Goal: Use online tool/utility: Utilize a website feature to perform a specific function

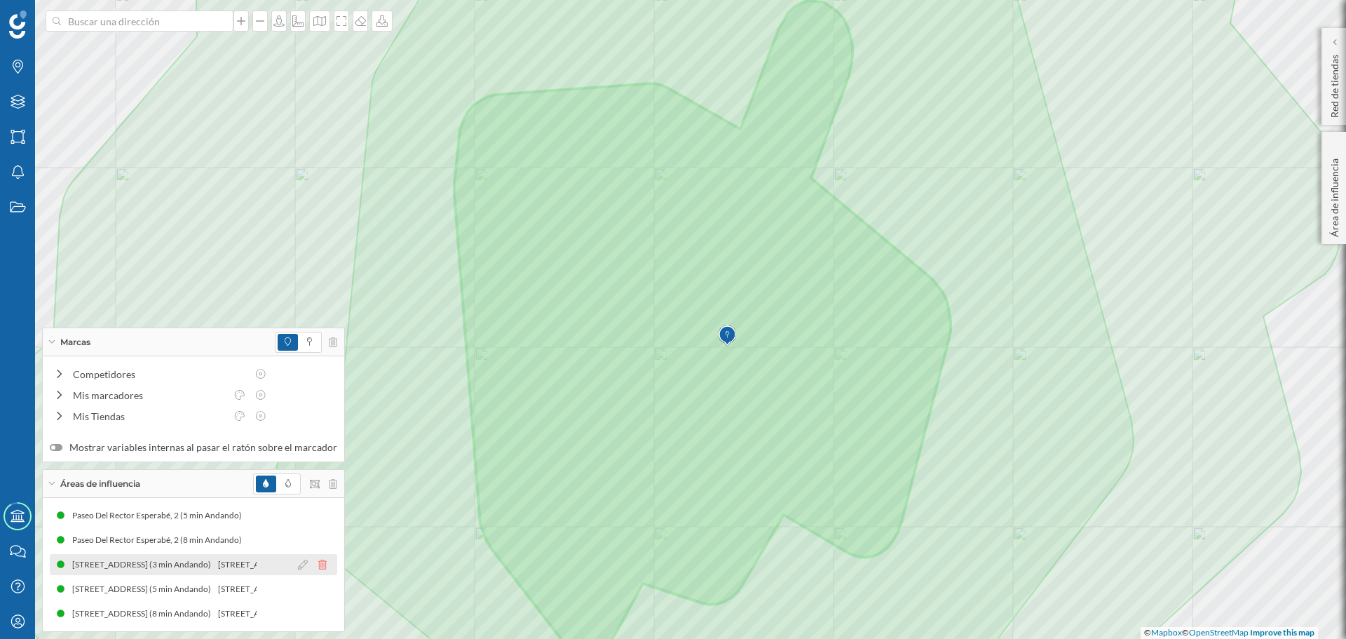
click at [318, 567] on icon at bounding box center [322, 565] width 8 height 10
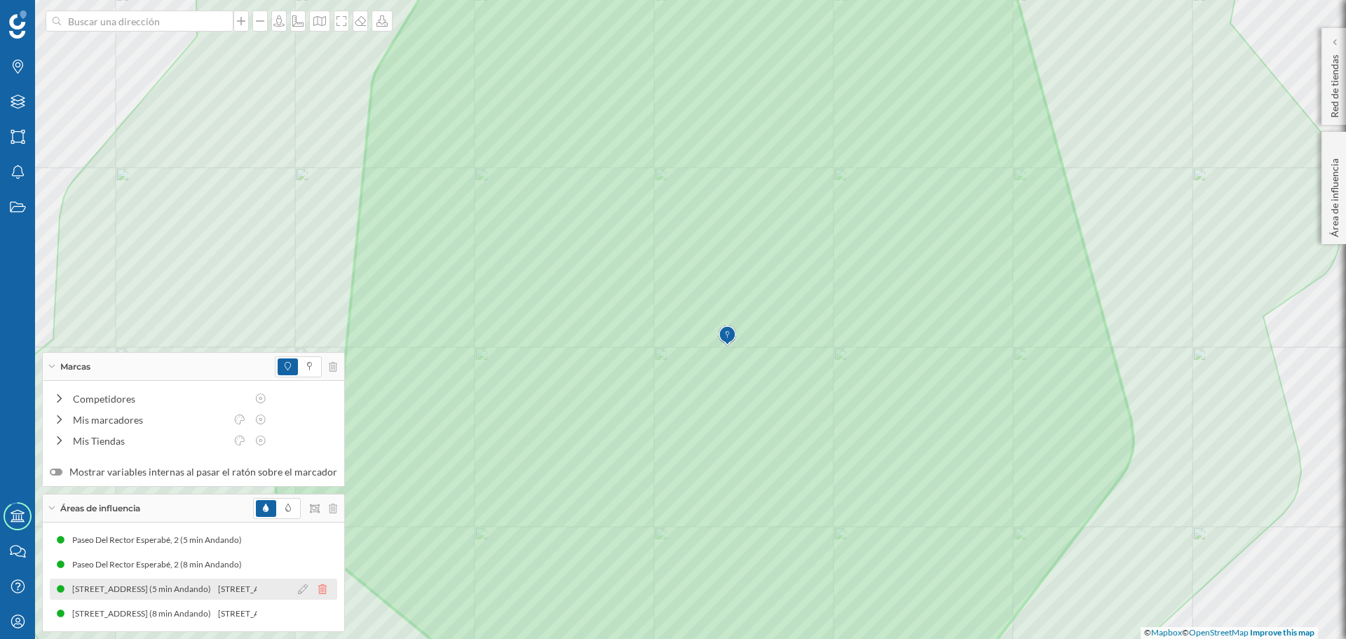
click at [318, 590] on icon at bounding box center [322, 589] width 8 height 10
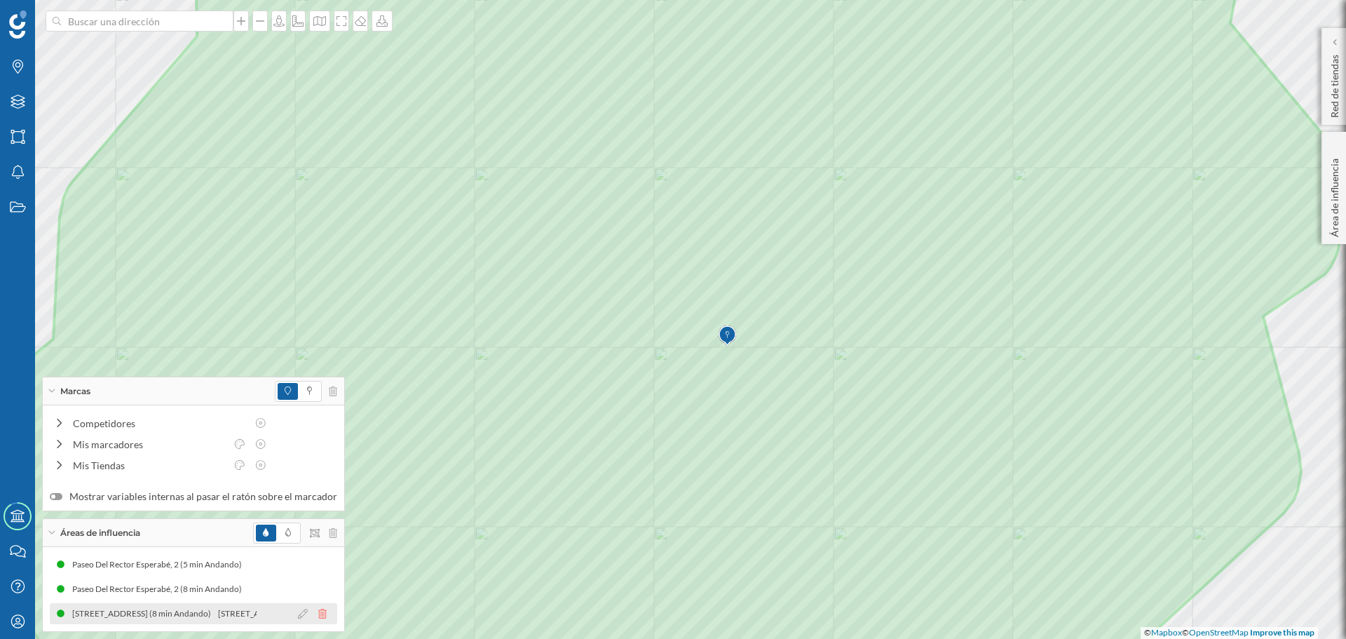
click at [317, 603] on div "[STREET_ADDRESS] (8 min Andando) [STREET_ADDRESS] (8 min Andando)" at bounding box center [193, 613] width 287 height 21
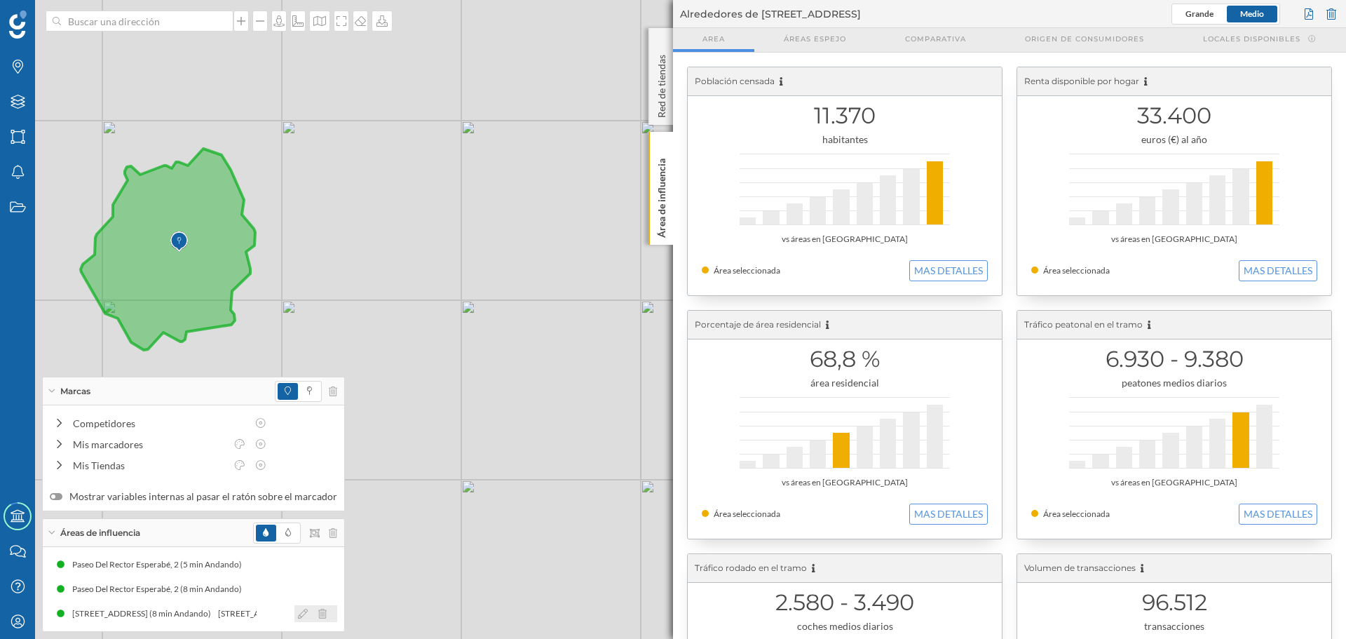
click at [318, 613] on icon at bounding box center [322, 614] width 8 height 10
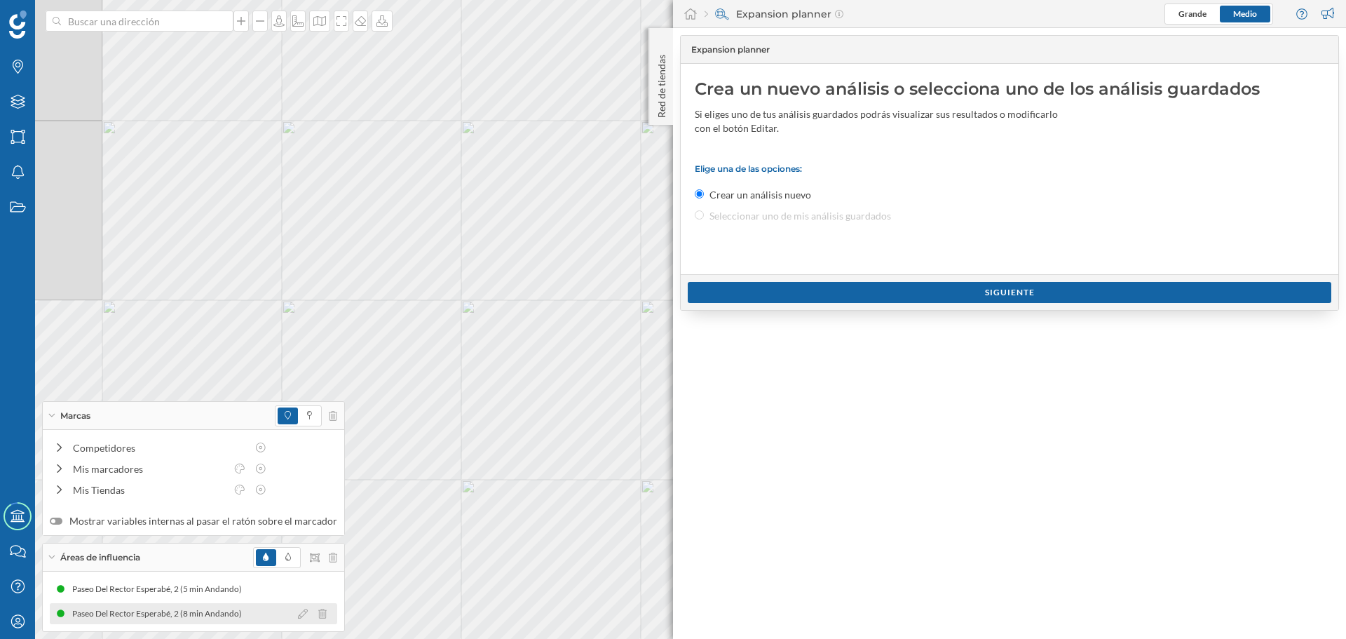
click at [318, 612] on icon at bounding box center [322, 614] width 8 height 10
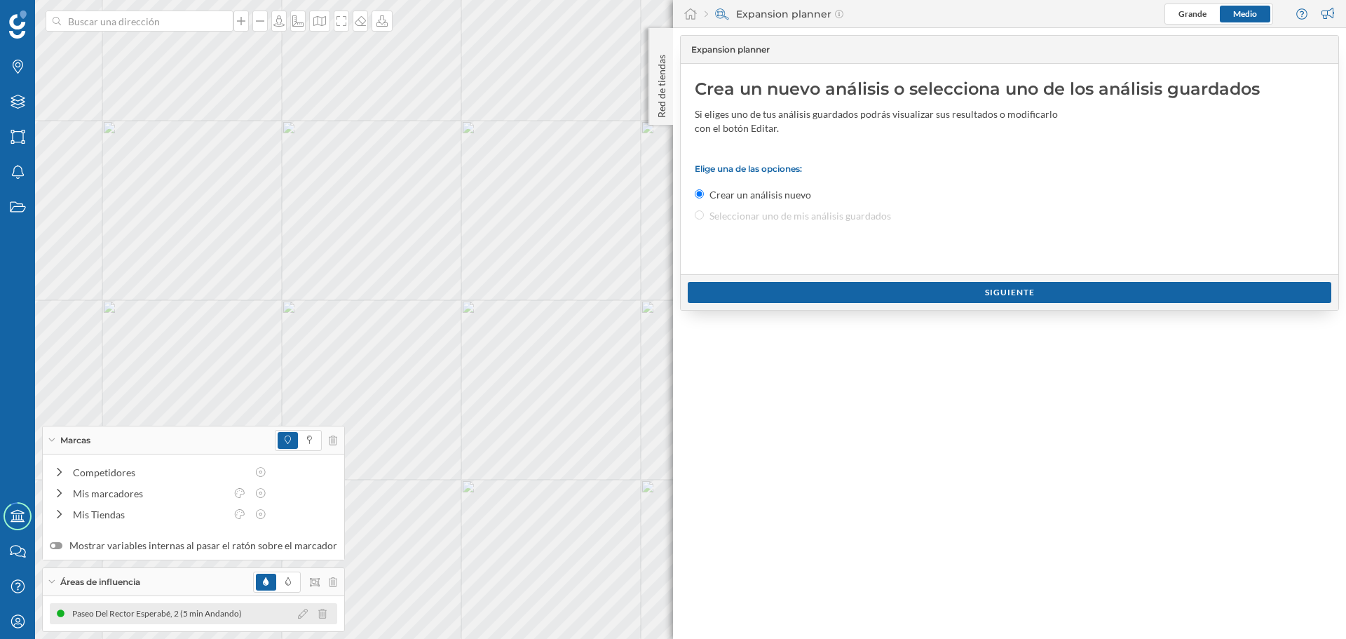
click at [315, 603] on div "Paseo Del Rector Esperabé, 2 (5 min Andando)" at bounding box center [193, 613] width 287 height 21
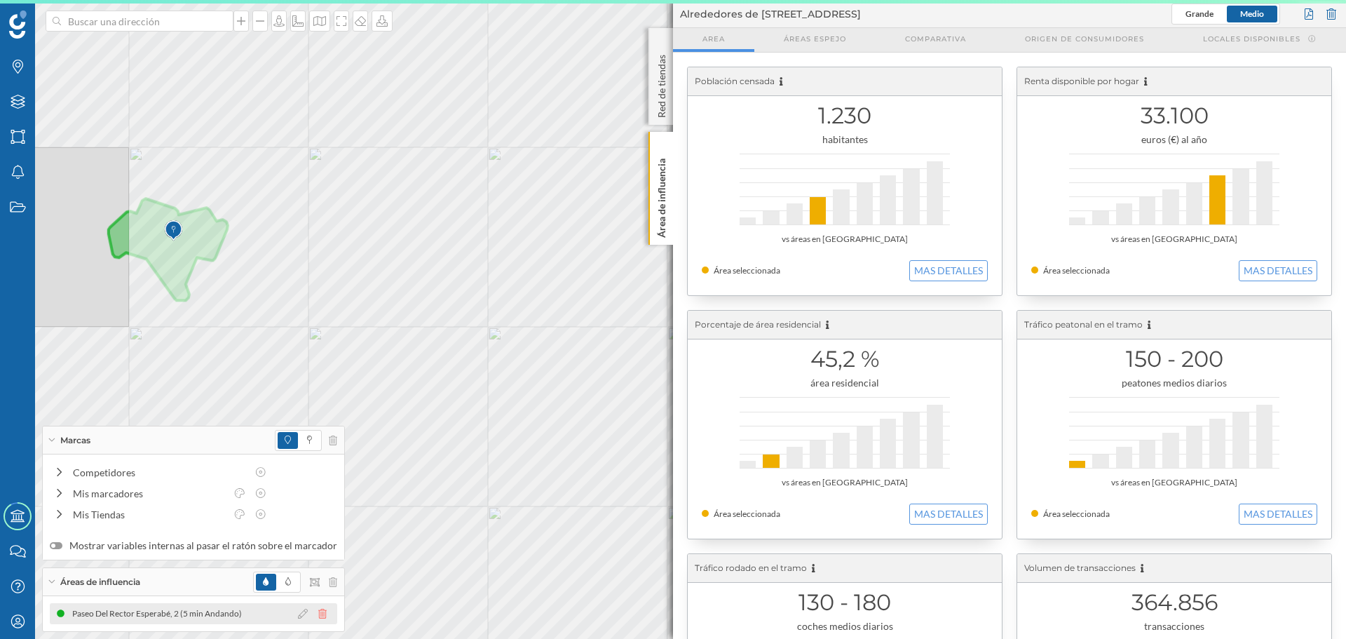
click at [318, 611] on icon at bounding box center [322, 614] width 8 height 10
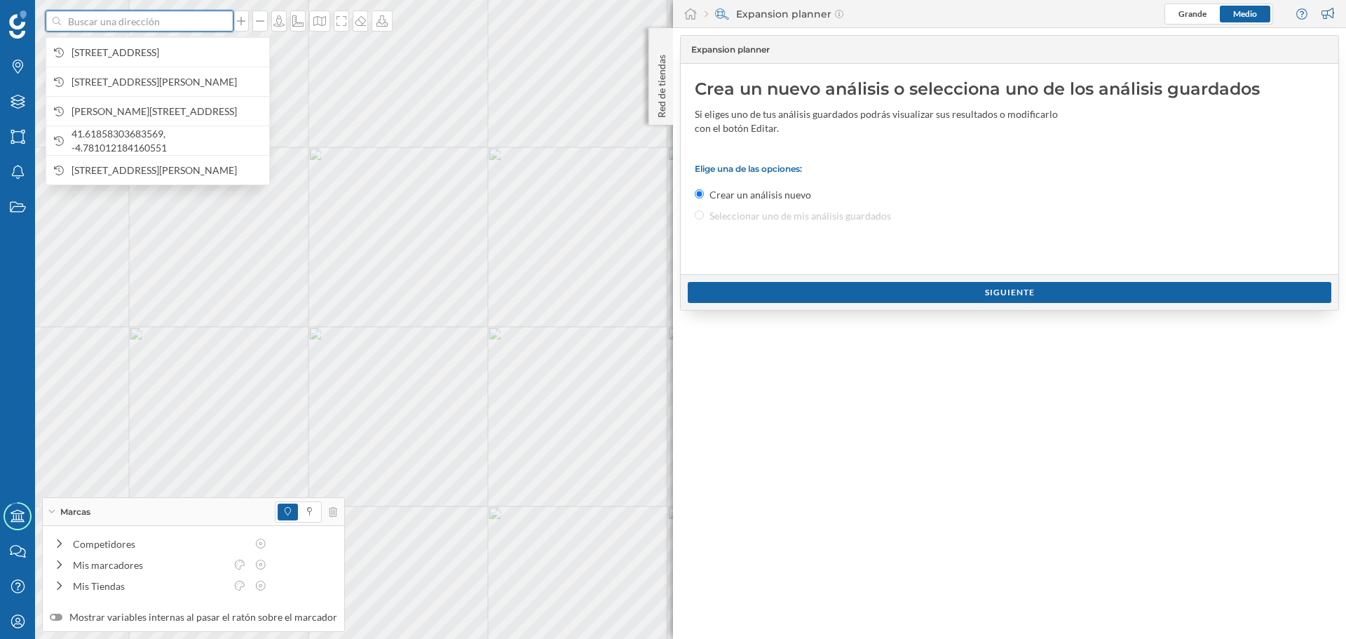
click at [122, 22] on input at bounding box center [139, 21] width 157 height 21
paste input "[STREET_ADDRESS][PERSON_NAME]"
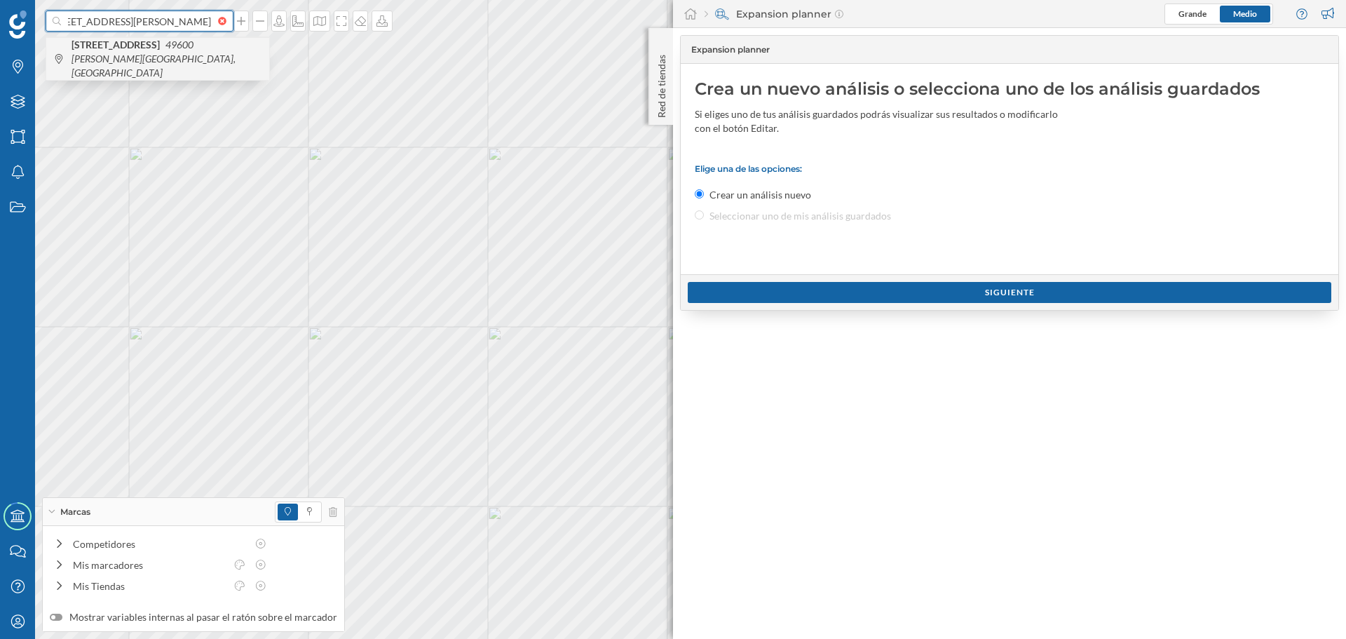
type input "[STREET_ADDRESS][PERSON_NAME]"
click at [168, 51] on span "[STREET_ADDRESS][PERSON_NAME]" at bounding box center [167, 59] width 191 height 42
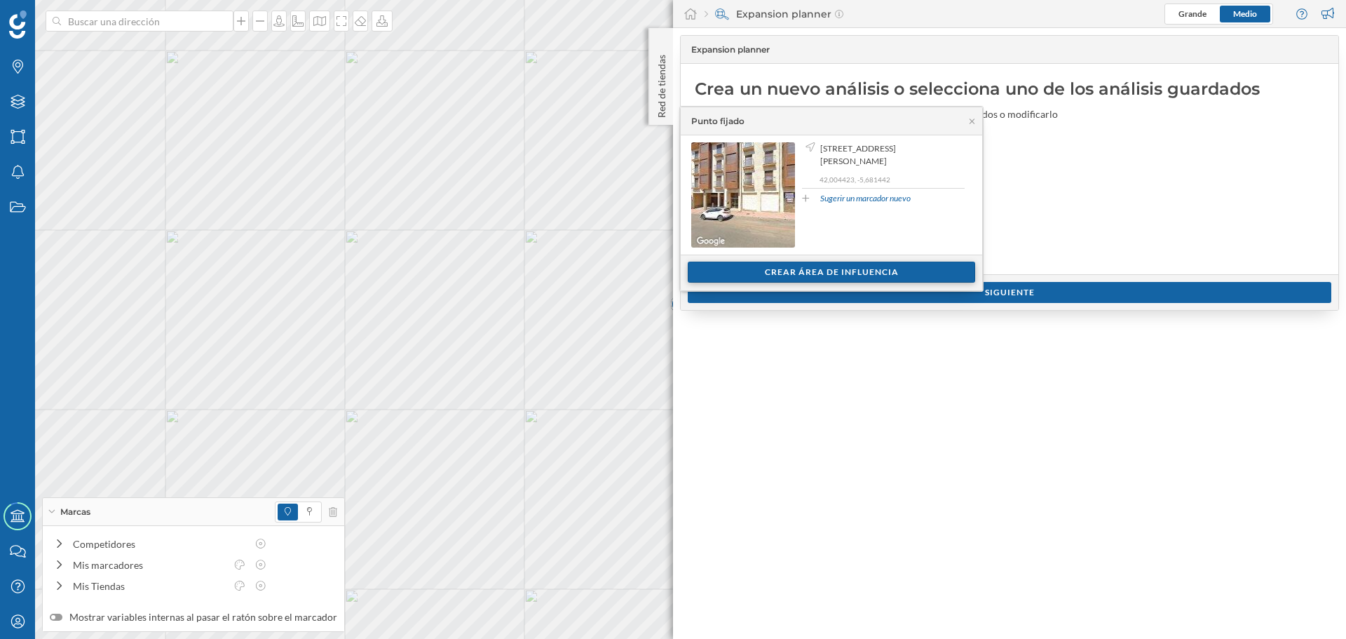
click at [818, 274] on div "Crear área de influencia" at bounding box center [831, 272] width 287 height 21
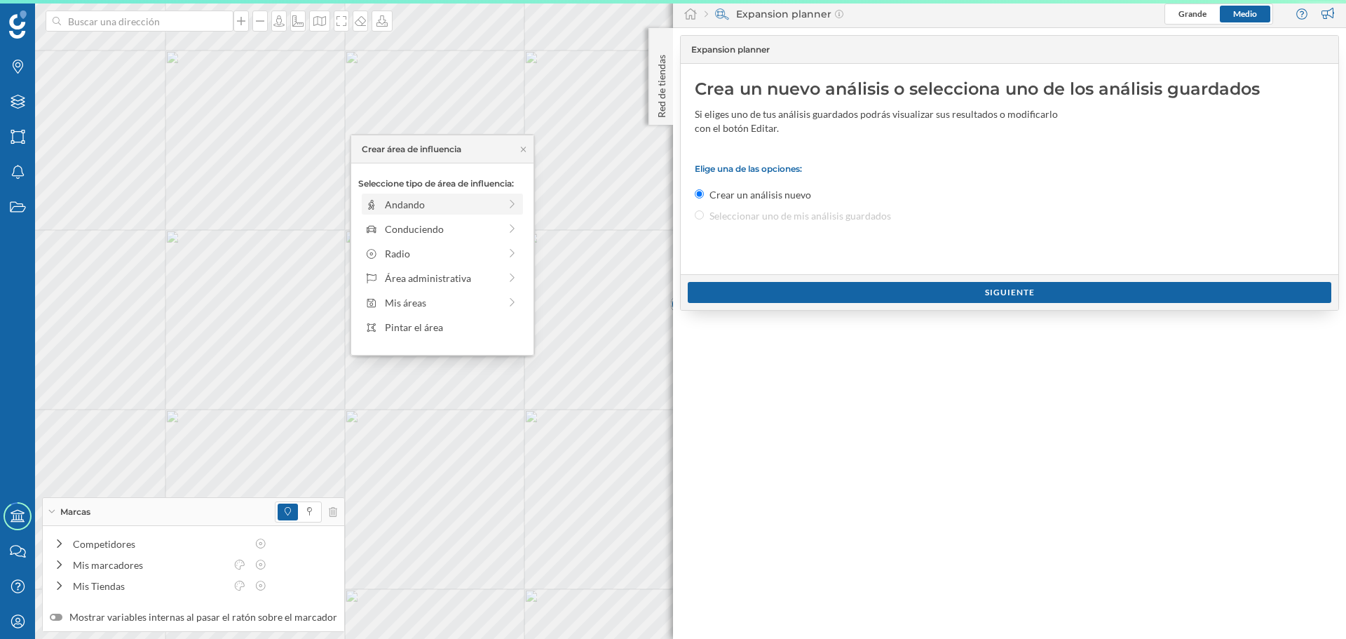
click at [471, 203] on div "Andando" at bounding box center [442, 204] width 114 height 15
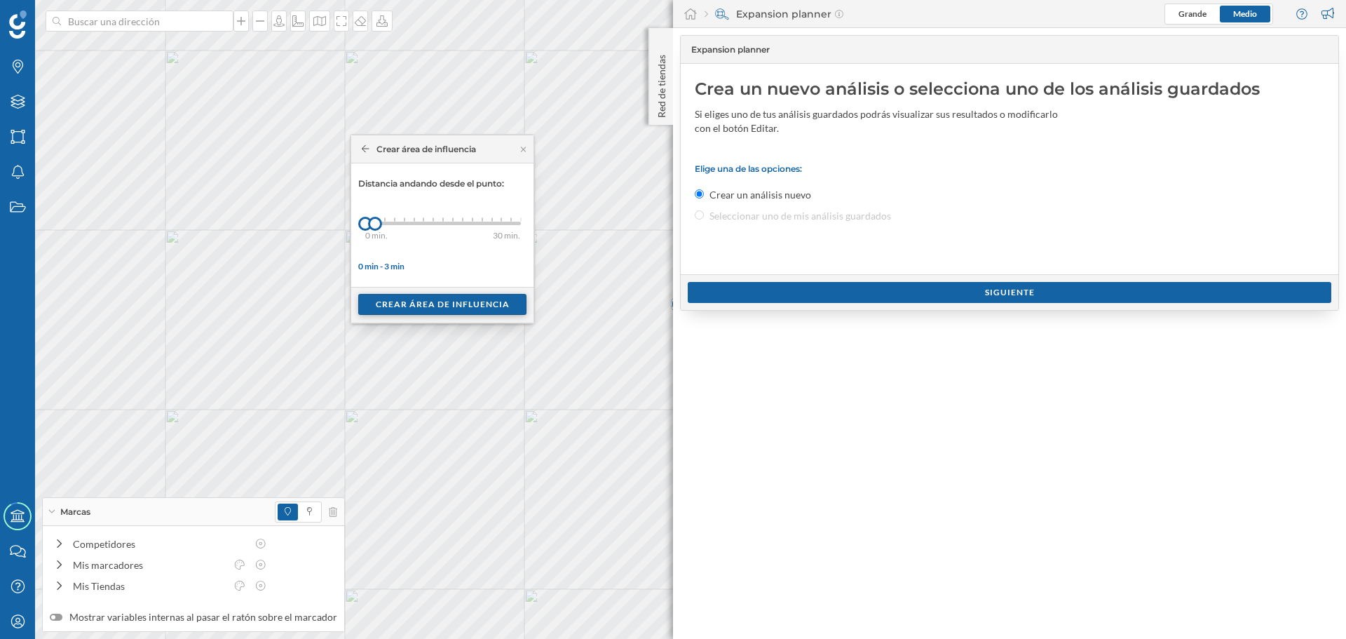
click at [424, 302] on div "Crear área de influencia" at bounding box center [442, 304] width 168 height 21
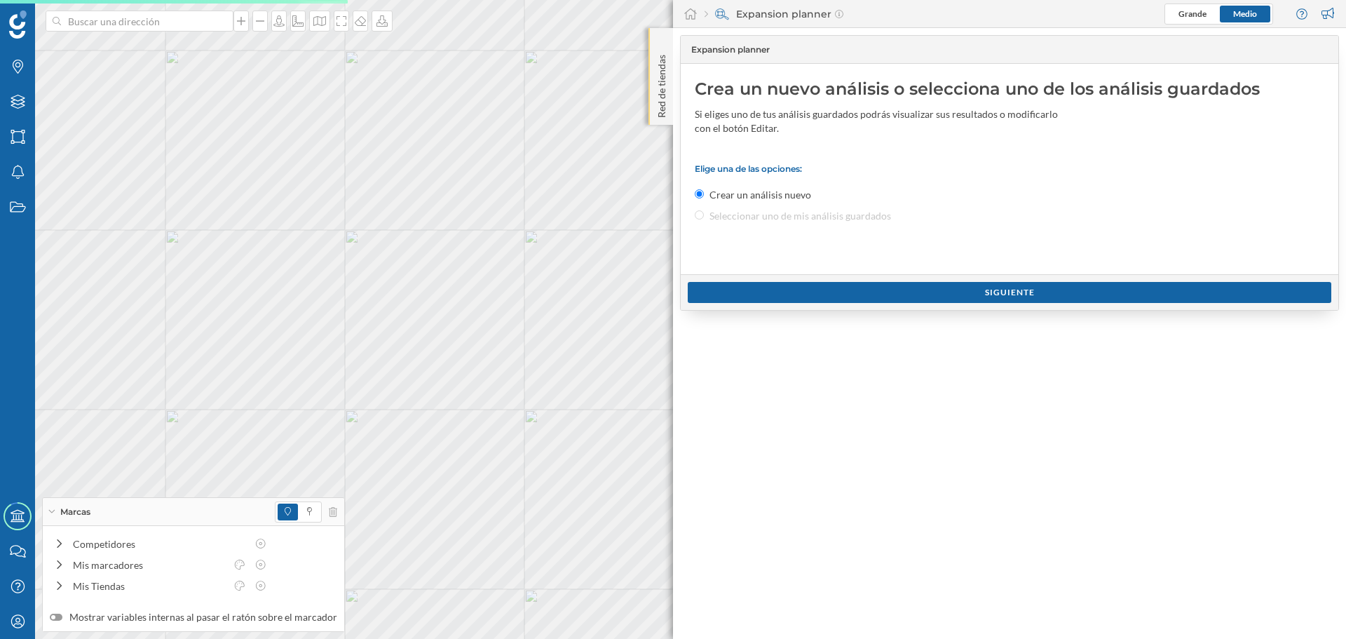
click at [665, 121] on div "Red de tiendas" at bounding box center [661, 76] width 25 height 97
click at [665, 106] on p "Red de tiendas" at bounding box center [662, 83] width 14 height 69
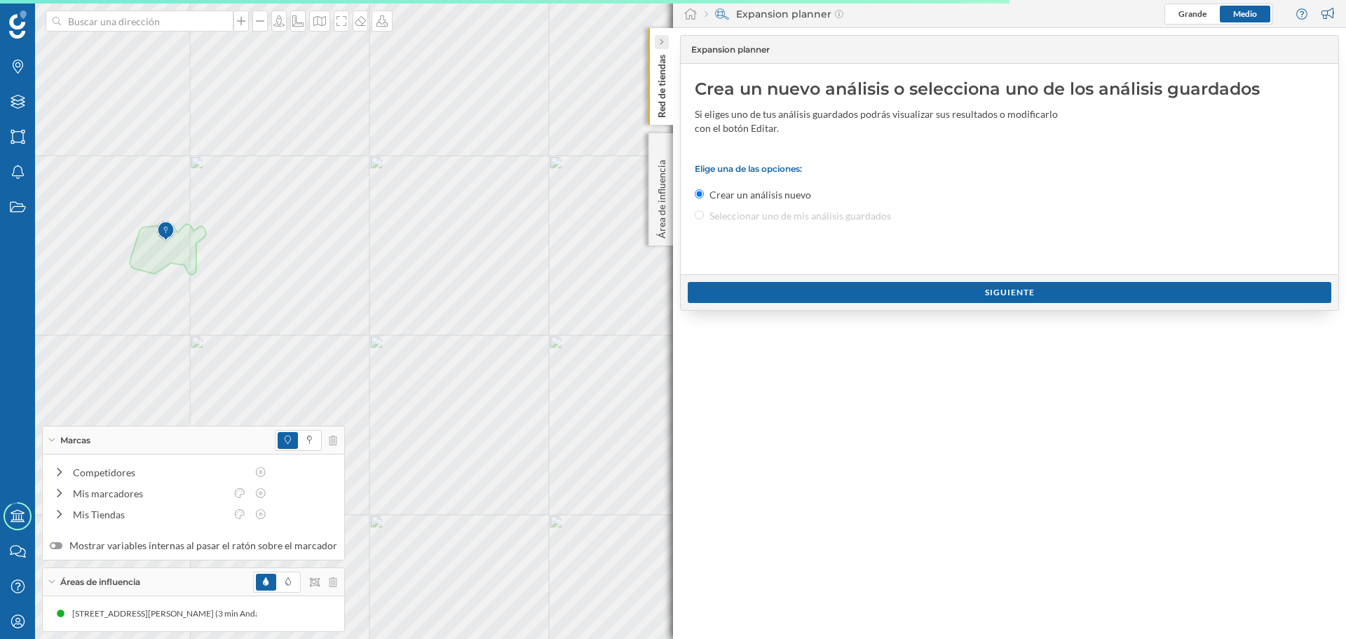
click at [665, 48] on div at bounding box center [662, 42] width 14 height 14
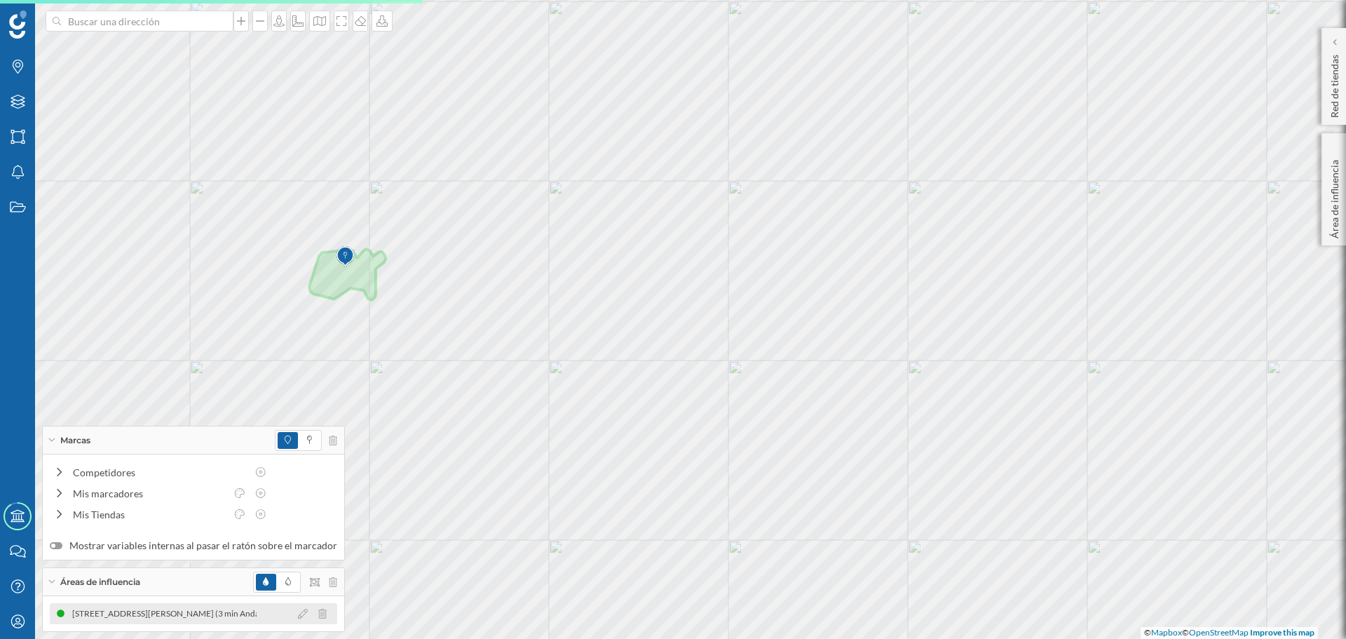
click at [172, 604] on div "[STREET_ADDRESS][PERSON_NAME] (3 min Andando) [STREET_ADDRESS][PERSON_NAME] (3 …" at bounding box center [193, 613] width 287 height 21
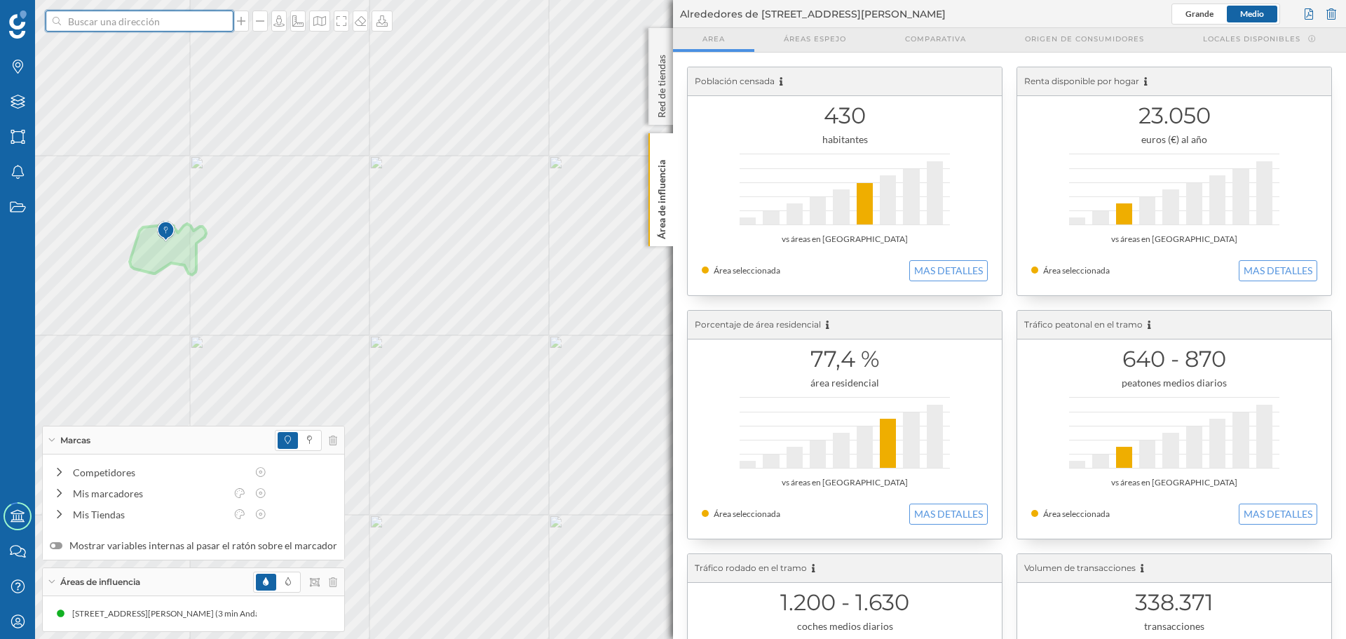
click at [182, 22] on input at bounding box center [139, 21] width 157 height 21
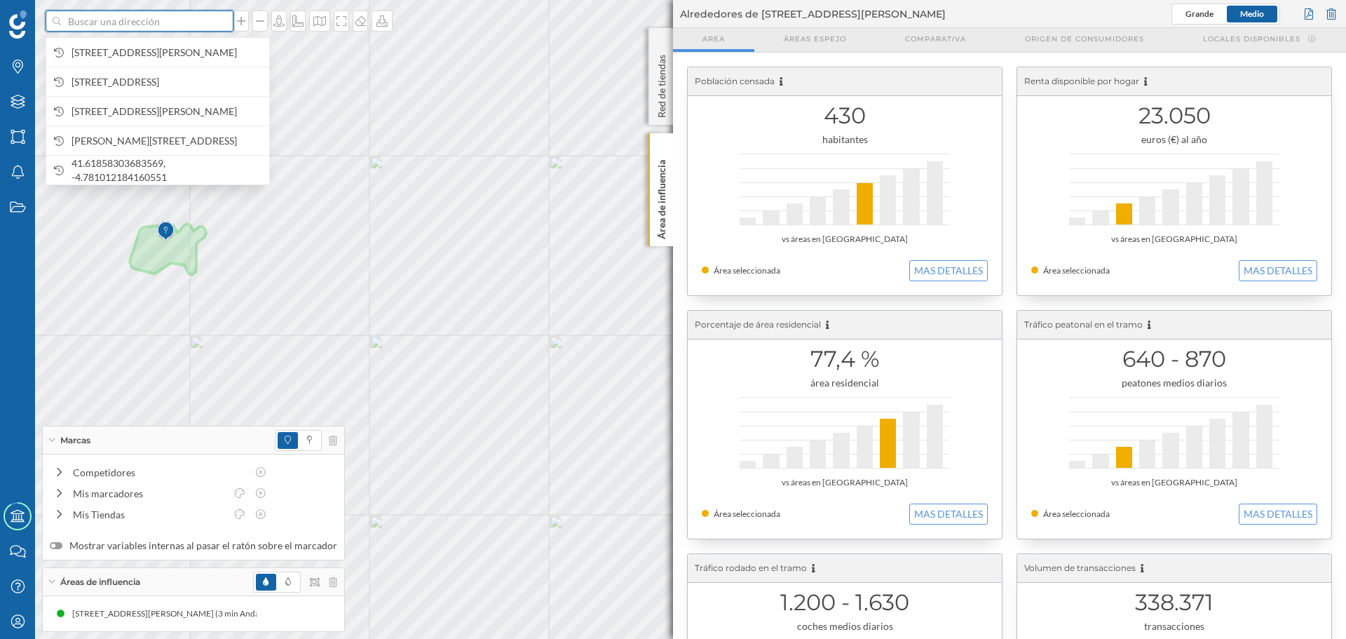
paste input "[STREET_ADDRESS][PERSON_NAME]"
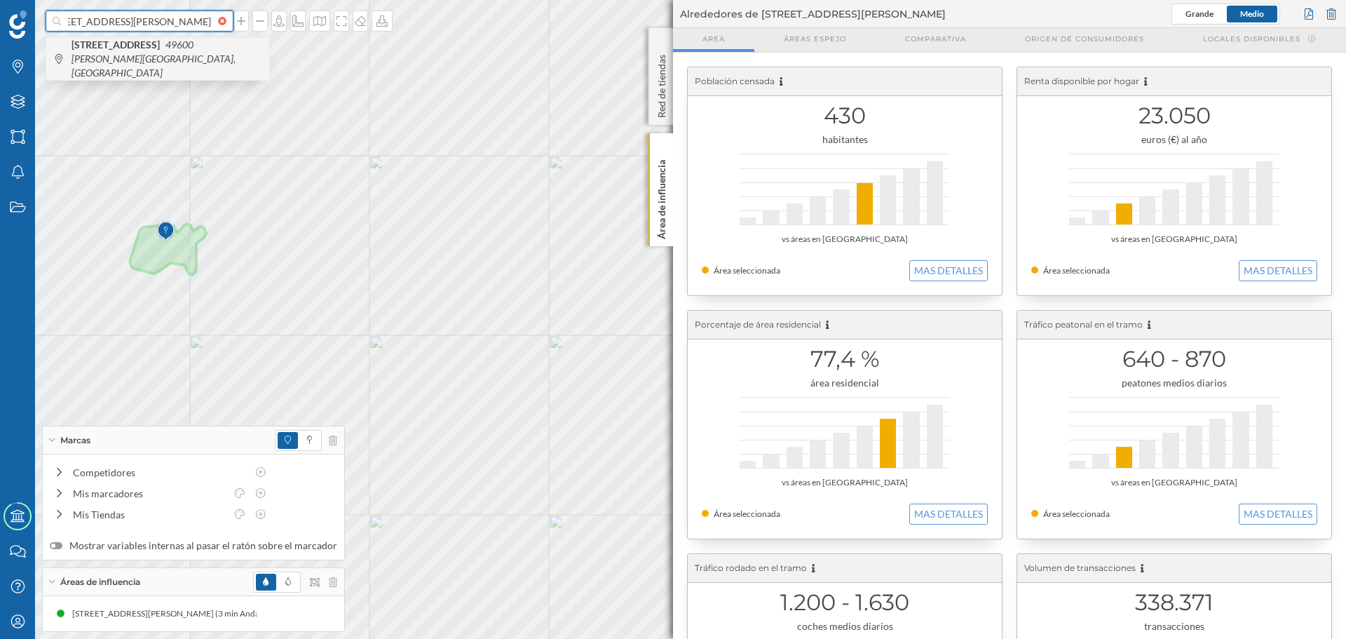
type input "[STREET_ADDRESS][PERSON_NAME]"
click at [201, 55] on span "[STREET_ADDRESS][PERSON_NAME]" at bounding box center [167, 59] width 191 height 42
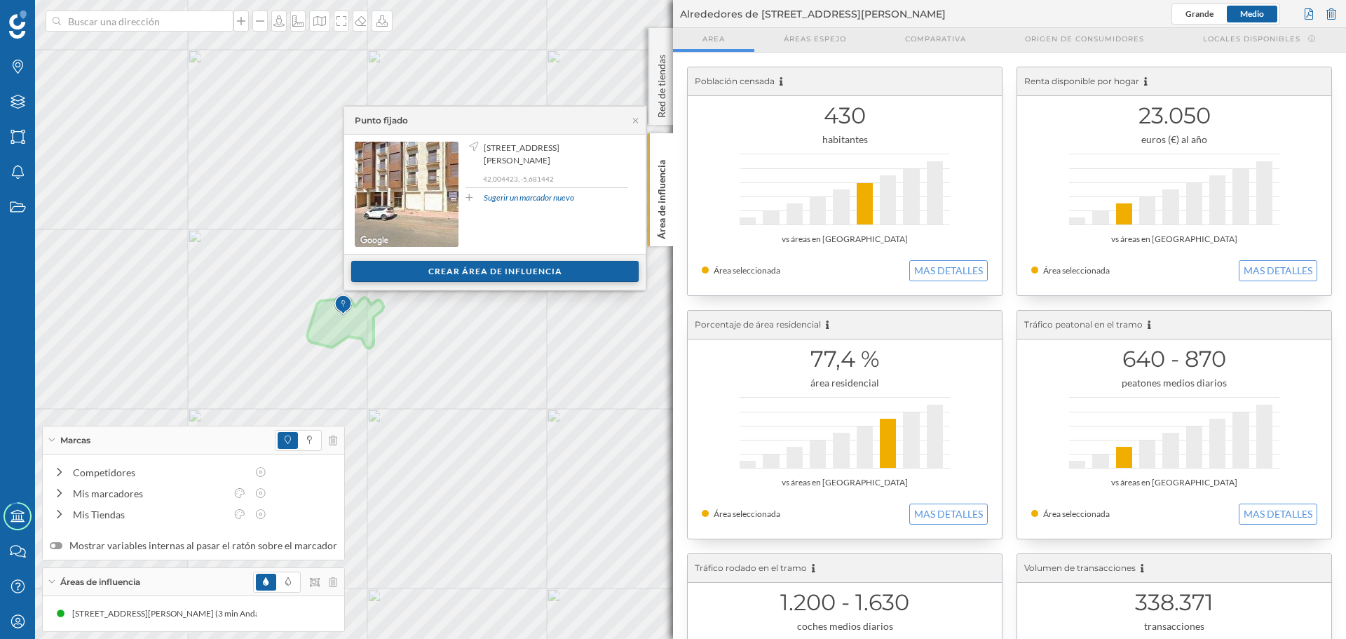
click at [435, 270] on div "Crear área de influencia" at bounding box center [494, 271] width 287 height 21
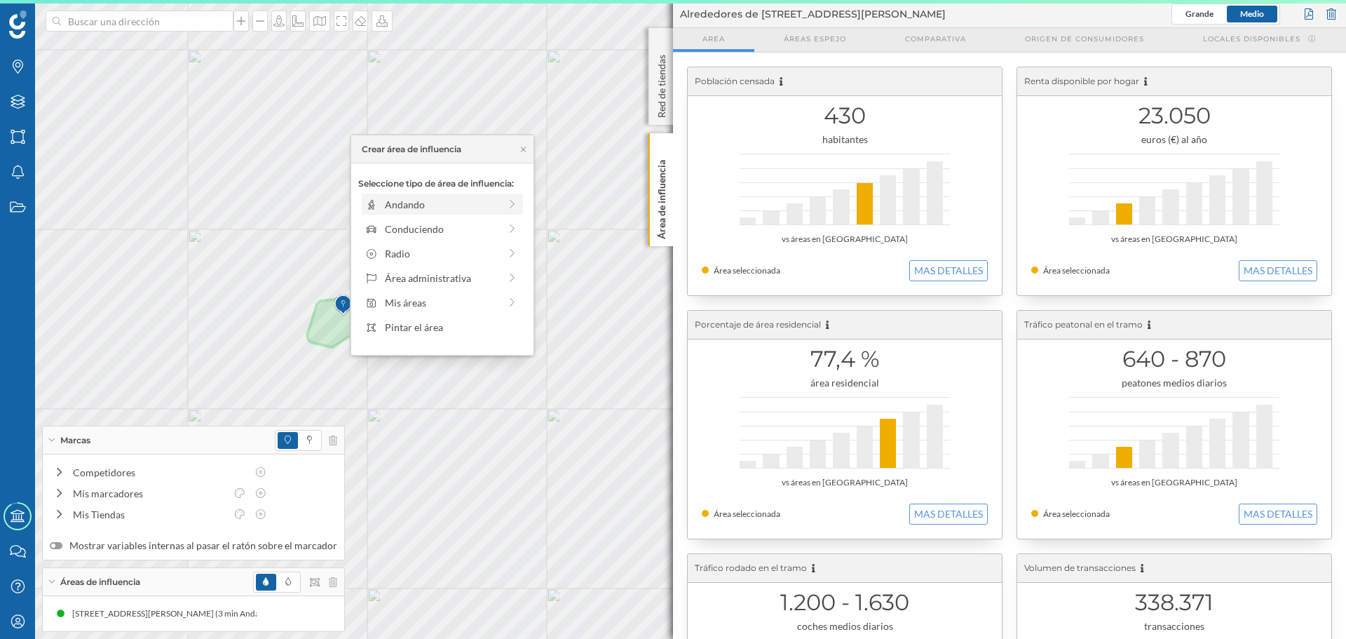
click at [410, 201] on div "Andando" at bounding box center [442, 204] width 114 height 15
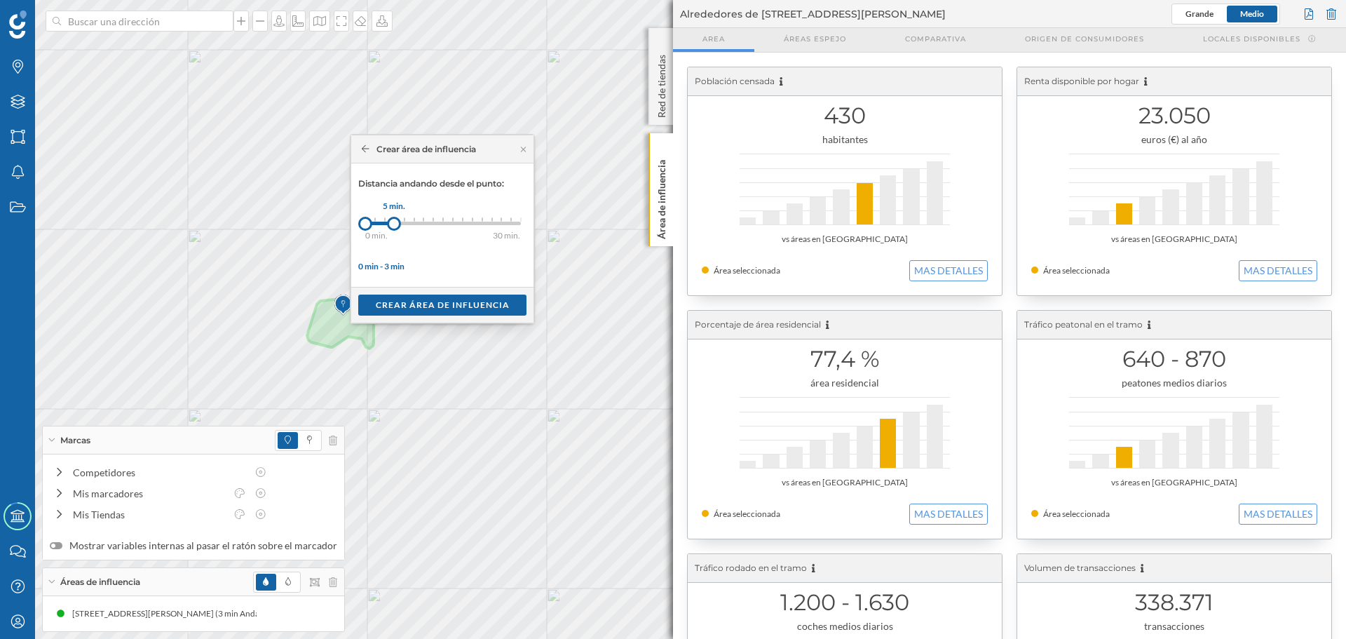
drag, startPoint x: 377, startPoint y: 219, endPoint x: 394, endPoint y: 220, distance: 16.8
click at [394, 220] on div at bounding box center [394, 224] width 14 height 14
click at [414, 308] on div "Crear área de influencia" at bounding box center [442, 304] width 168 height 21
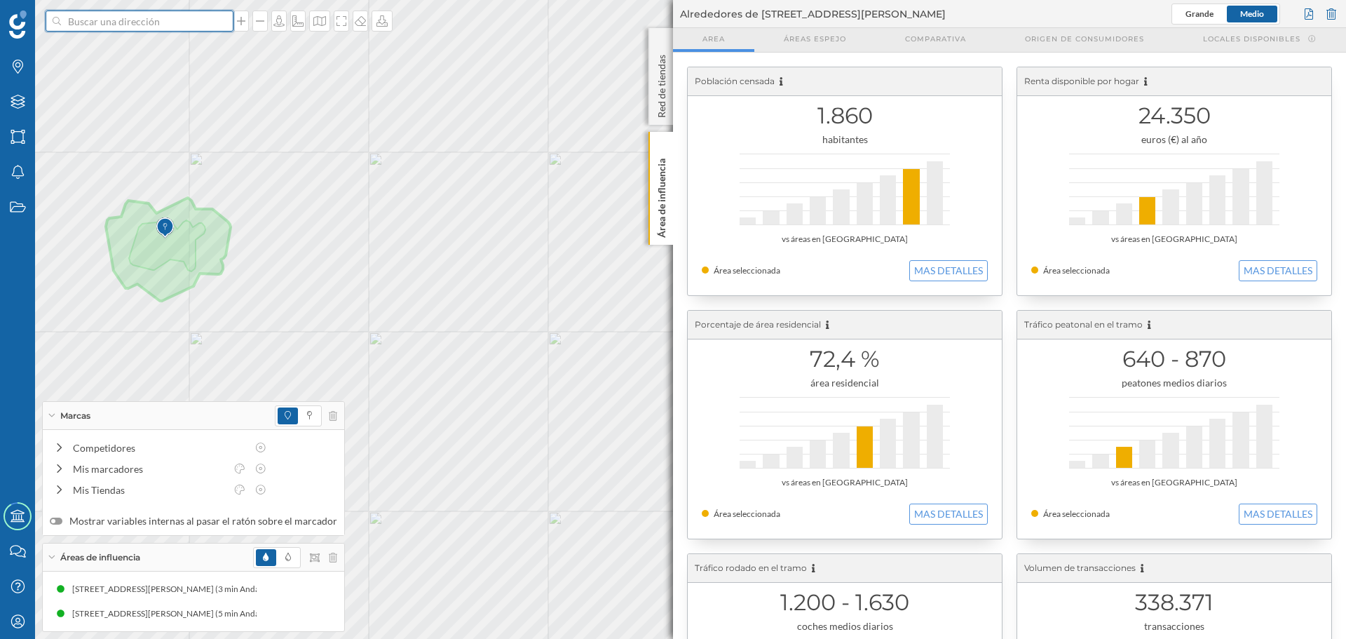
click at [88, 25] on input at bounding box center [139, 21] width 157 height 21
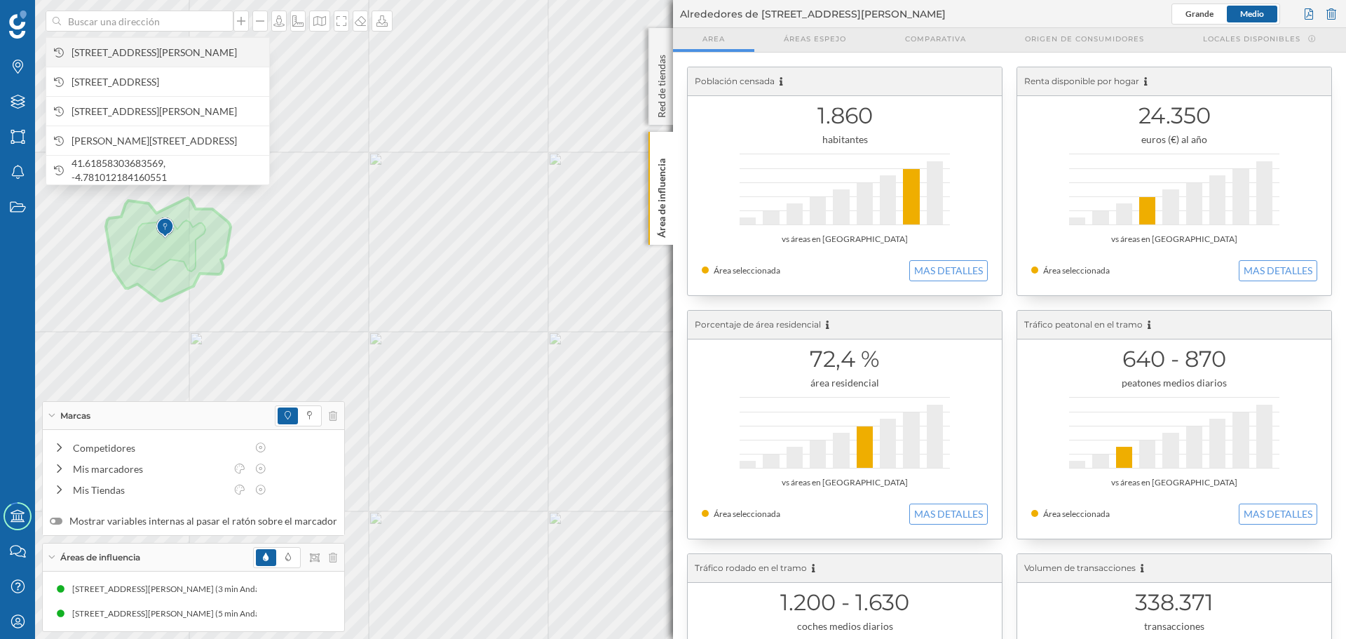
click at [126, 55] on span "[STREET_ADDRESS][PERSON_NAME]" at bounding box center [167, 53] width 191 height 14
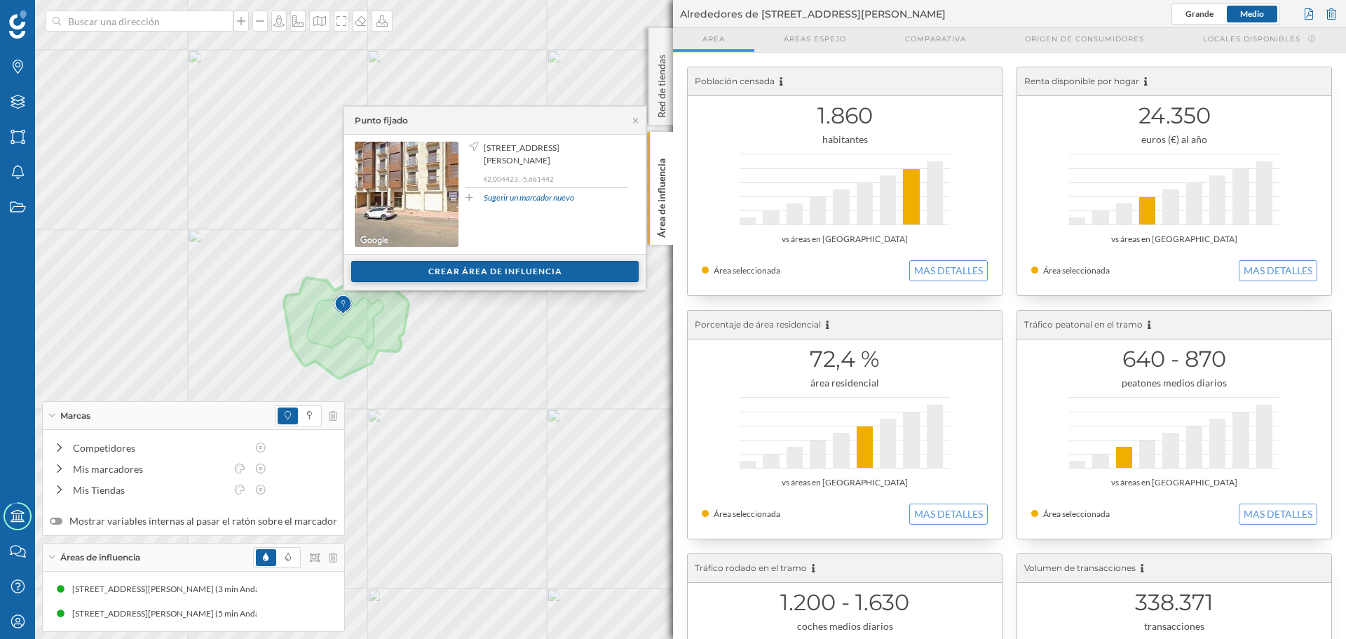
click at [549, 274] on div "Crear área de influencia" at bounding box center [494, 271] width 287 height 21
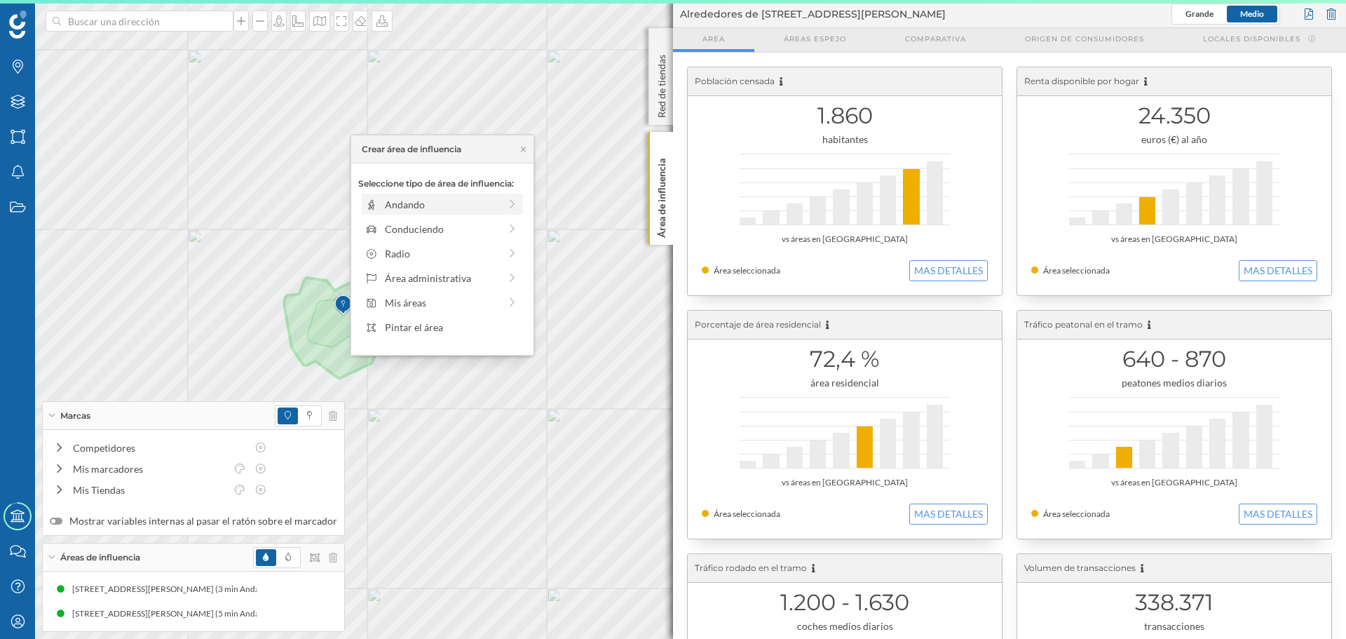
click at [427, 213] on div "Andando" at bounding box center [442, 204] width 161 height 21
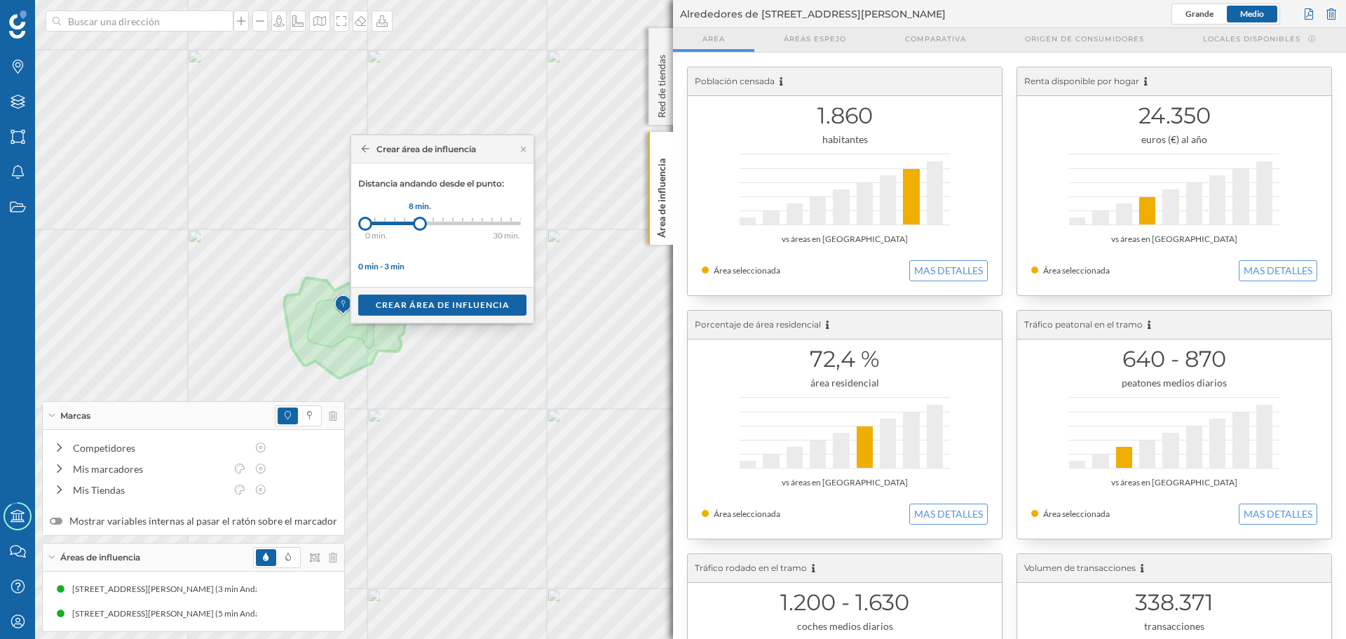
drag, startPoint x: 374, startPoint y: 224, endPoint x: 420, endPoint y: 226, distance: 46.3
click at [420, 226] on div at bounding box center [420, 224] width 14 height 14
click at [425, 299] on div "Crear área de influencia" at bounding box center [442, 304] width 168 height 21
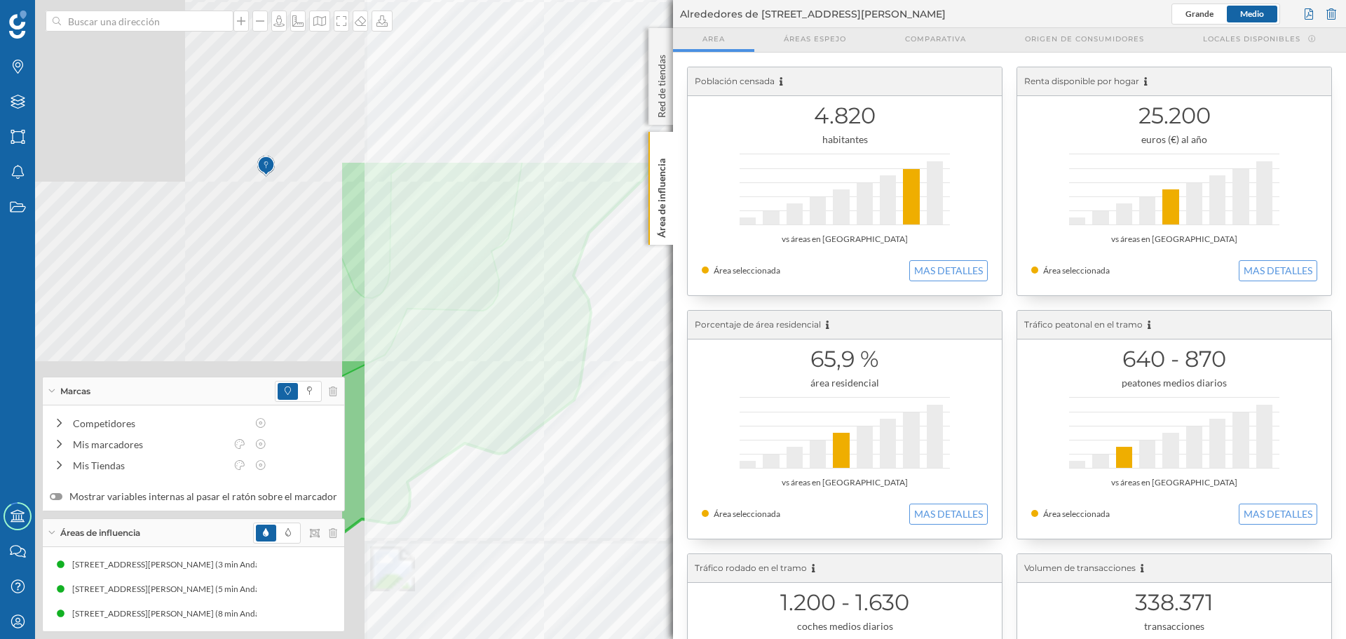
click at [767, 493] on div "Marcas Capas Áreas Notificaciones Estados Academy Contacta con nosotros Centro …" at bounding box center [673, 319] width 1346 height 639
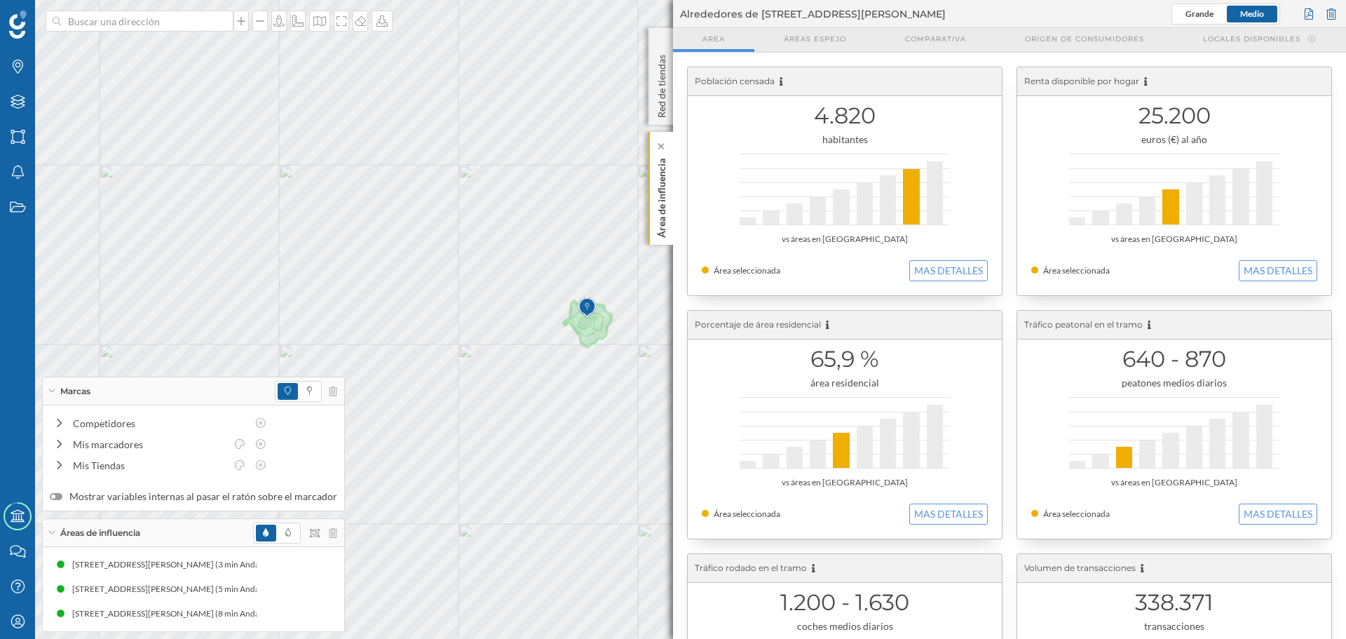
click at [667, 229] on p "Área de influencia" at bounding box center [662, 195] width 14 height 85
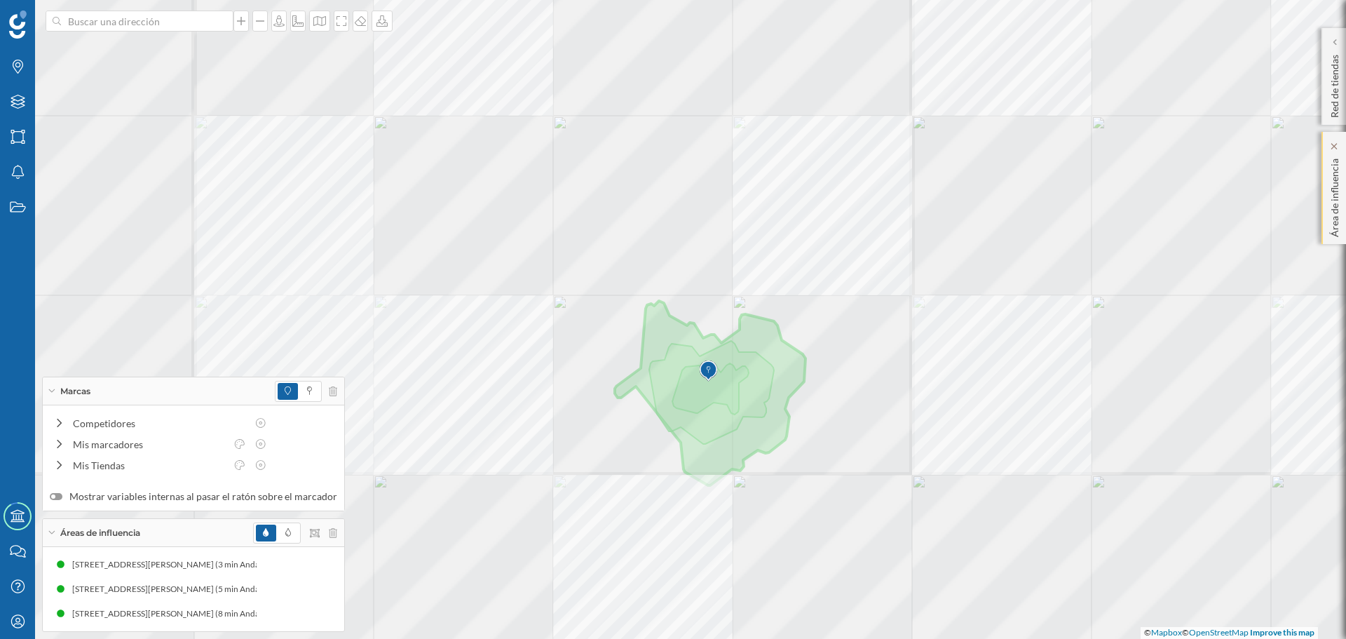
click at [121, 68] on div at bounding box center [121, 68] width 0 height 0
